Goal: Book appointment/travel/reservation

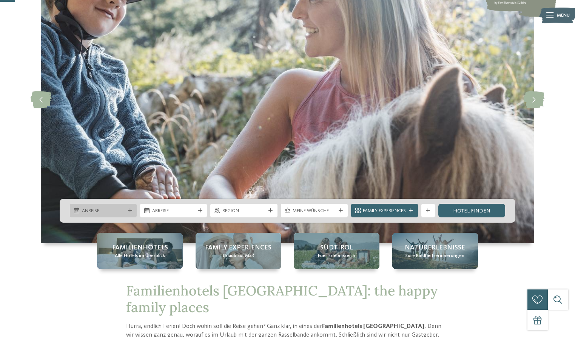
click at [128, 211] on icon at bounding box center [130, 211] width 4 height 4
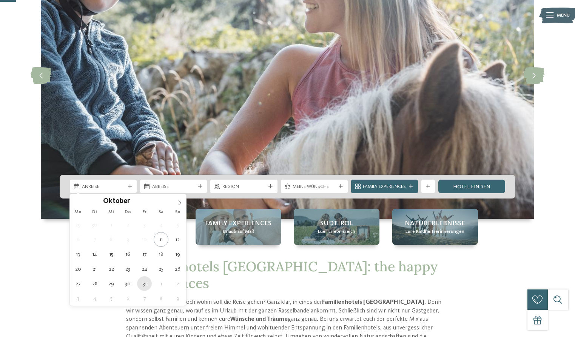
scroll to position [116, 0]
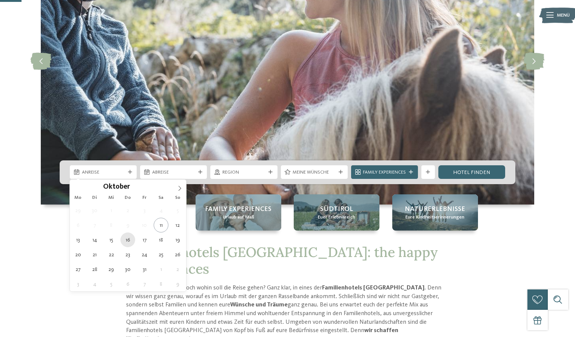
type div "[DATE]"
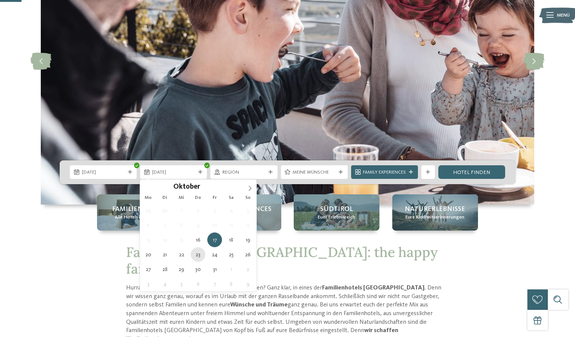
type div "[DATE]"
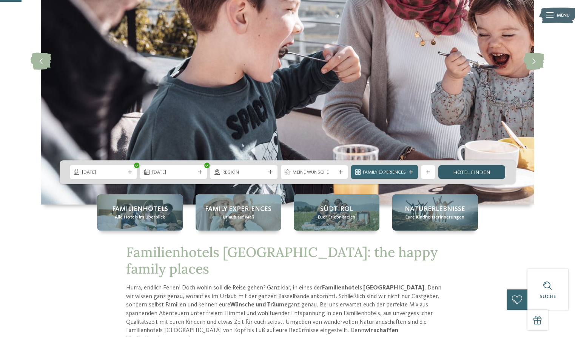
click at [477, 170] on link "Hotel finden" at bounding box center [471, 172] width 67 height 14
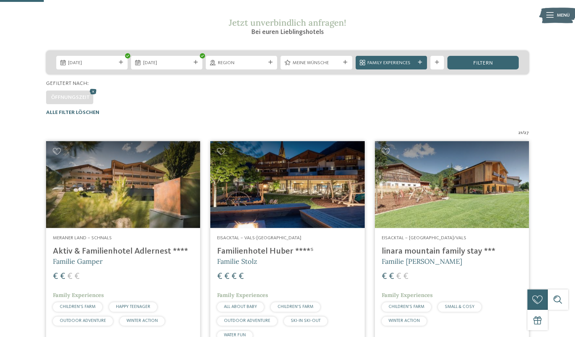
scroll to position [103, 0]
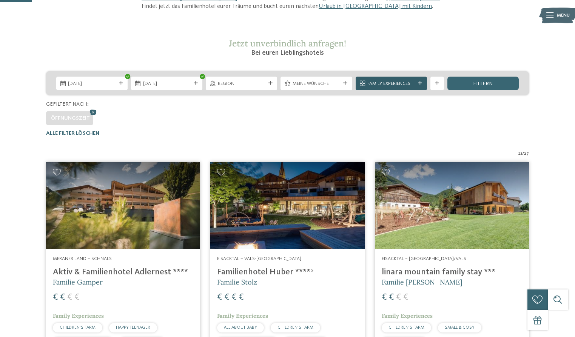
click at [414, 84] on span "Family Experiences" at bounding box center [391, 83] width 48 height 7
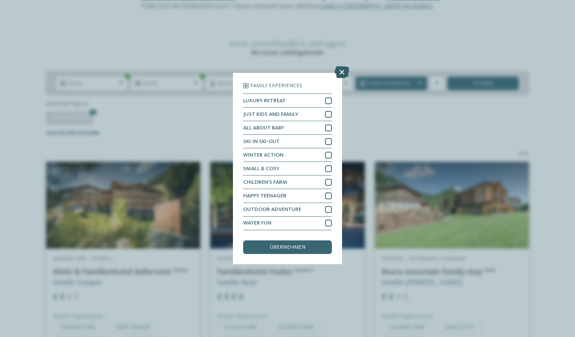
click at [341, 73] on icon at bounding box center [342, 72] width 15 height 12
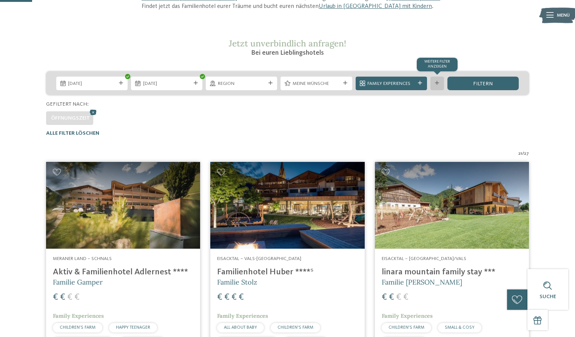
click at [438, 82] on icon at bounding box center [437, 83] width 4 height 4
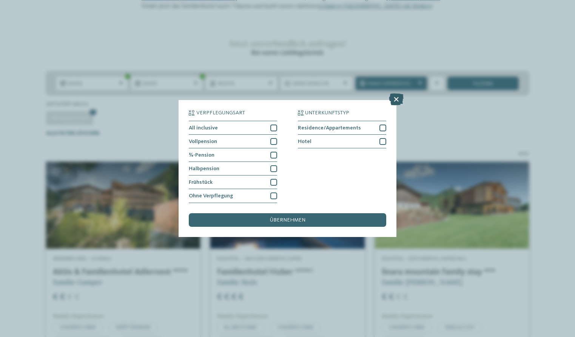
click at [393, 99] on icon at bounding box center [396, 100] width 15 height 12
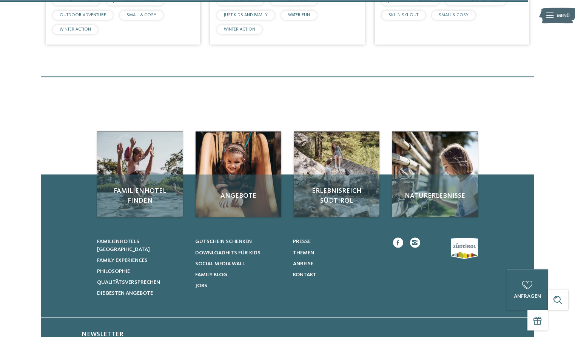
scroll to position [1798, 0]
